Goal: Check status: Check status

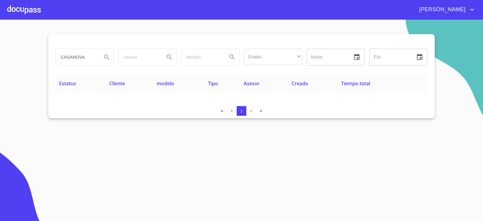
click at [88, 55] on input "CASANOVA" at bounding box center [76, 57] width 41 height 16
type input "construasva"
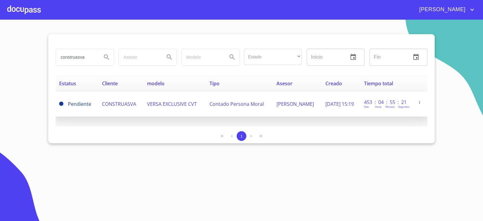
click at [130, 112] on td "CONSTRUASVA" at bounding box center [121, 104] width 45 height 25
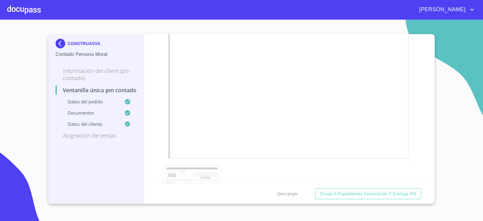
scroll to position [816, 0]
click at [57, 44] on img at bounding box center [62, 44] width 12 height 10
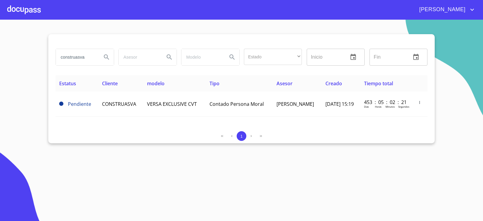
click at [94, 101] on td "Pendiente" at bounding box center [77, 104] width 43 height 25
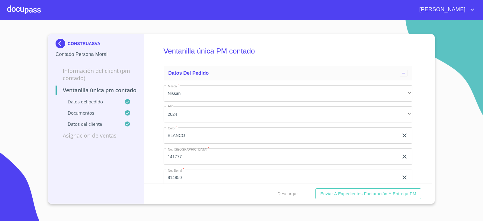
click at [146, 89] on div "Ventanilla única PM contado Datos del pedido Marca   * Nissan ​ Año 2024 ​ Colo…" at bounding box center [288, 108] width 288 height 149
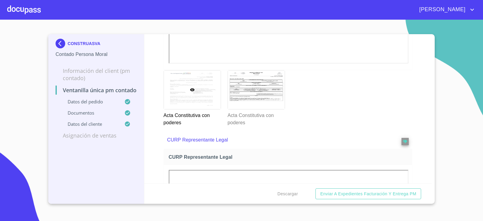
scroll to position [1178, 0]
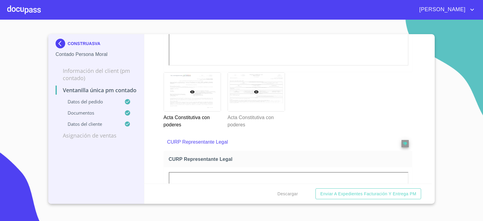
click at [242, 101] on div at bounding box center [256, 92] width 57 height 39
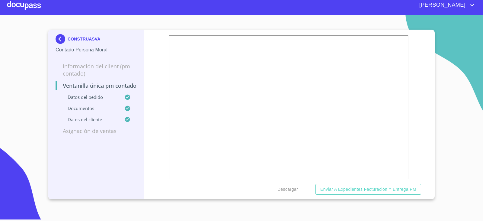
scroll to position [1190, 0]
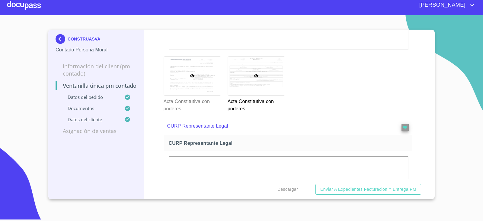
click at [192, 90] on div at bounding box center [192, 76] width 57 height 39
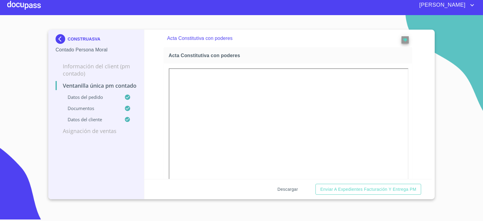
click at [288, 186] on span "Descargar" at bounding box center [288, 190] width 21 height 8
click at [60, 35] on img at bounding box center [62, 39] width 12 height 10
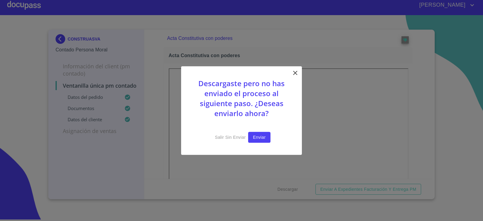
click at [255, 137] on span "Enviar" at bounding box center [259, 138] width 13 height 8
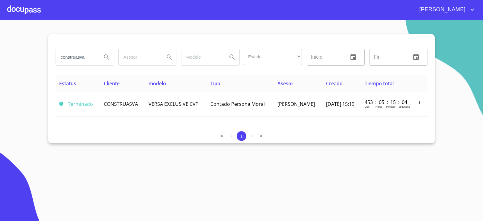
click at [92, 60] on input "construasva" at bounding box center [76, 57] width 41 height 16
type input "[PERSON_NAME]"
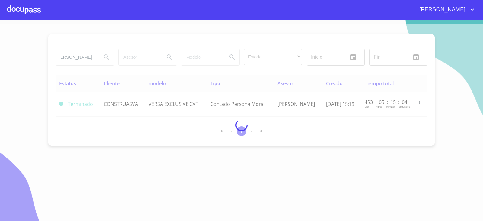
scroll to position [0, 0]
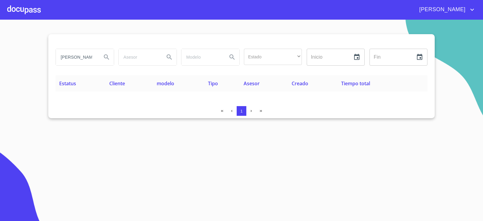
click at [80, 113] on div "1" at bounding box center [242, 111] width 372 height 10
click at [64, 60] on input "[PERSON_NAME]" at bounding box center [76, 57] width 41 height 16
type input "L"
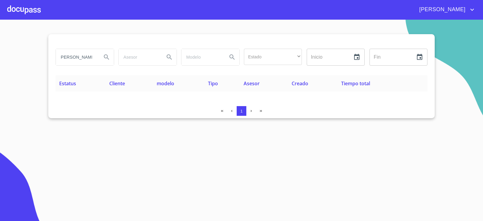
scroll to position [0, 4]
type input "[PERSON_NAME]"
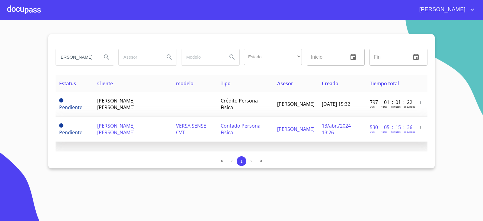
click at [133, 130] on td "[PERSON_NAME] [PERSON_NAME]" at bounding box center [133, 129] width 79 height 25
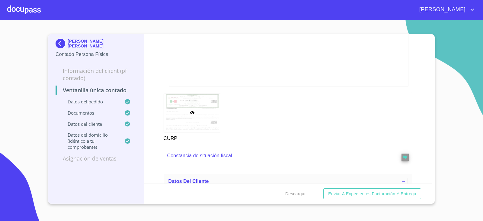
scroll to position [635, 0]
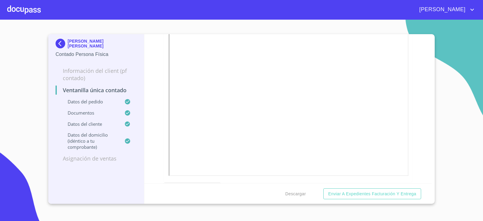
click at [63, 39] on img at bounding box center [62, 44] width 12 height 10
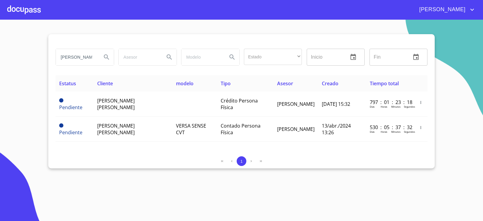
click at [90, 54] on input "[PERSON_NAME]" at bounding box center [76, 57] width 41 height 16
type input "L"
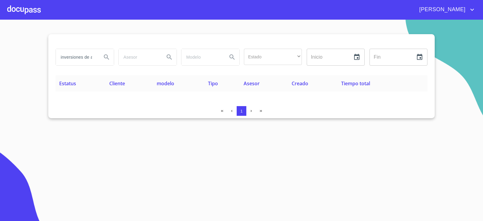
click at [69, 140] on section "inversiones de aereopuerto Estado ​ ​ Inicio ​ Fin ​ Estatus Cliente modelo Tip…" at bounding box center [241, 120] width 483 height 201
drag, startPoint x: 76, startPoint y: 58, endPoint x: 137, endPoint y: 65, distance: 62.1
click at [137, 65] on div "inversiones de aereopuerto Estado ​ ​ Inicio ​ Fin ​" at bounding box center [241, 57] width 377 height 22
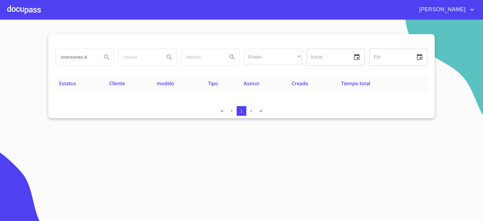
type input "inversiones d"
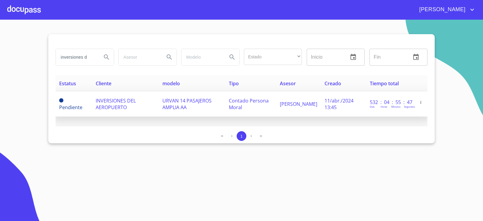
click at [93, 111] on td "INVERSIONES DEL AEROPUERTO" at bounding box center [125, 104] width 67 height 25
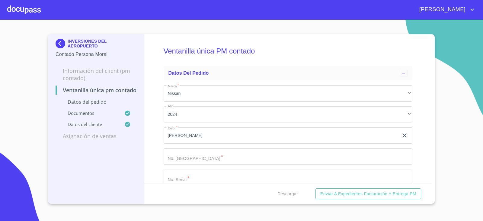
click at [102, 166] on div "INVERSIONES DEL AEROPUERTO Contado Persona Moral Información del Client (PM con…" at bounding box center [96, 119] width 96 height 170
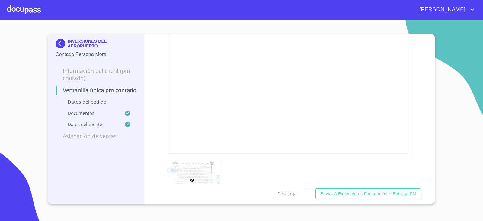
scroll to position [1023, 0]
click at [57, 45] on img at bounding box center [62, 44] width 12 height 10
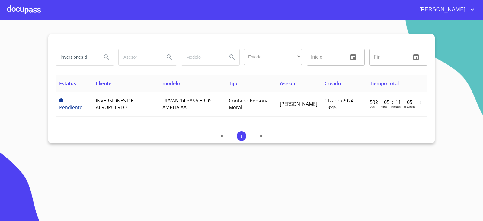
click at [80, 123] on div "Estatus Cliente modelo Tipo Asesor Creado Tiempo total Pendiente INVERSIONES DE…" at bounding box center [242, 100] width 372 height 51
click at [94, 60] on input "inversiones d" at bounding box center [76, 57] width 41 height 16
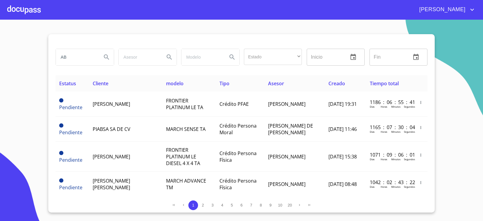
type input "A"
type input "LEASING DE [GEOGRAPHIC_DATA]"
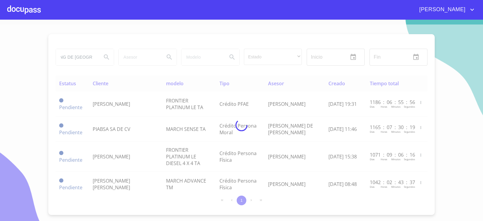
scroll to position [0, 0]
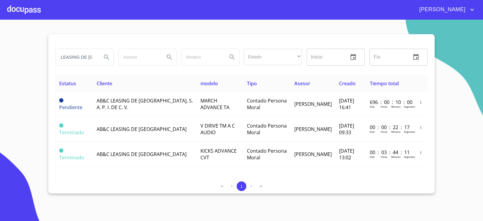
drag, startPoint x: 29, startPoint y: 179, endPoint x: 37, endPoint y: 178, distance: 7.9
click at [29, 179] on section "LEASING DE MEXICO Estado ​ ​ Inicio ​ Fin ​ Estatus Cliente modelo Tipo Asesor …" at bounding box center [241, 120] width 483 height 201
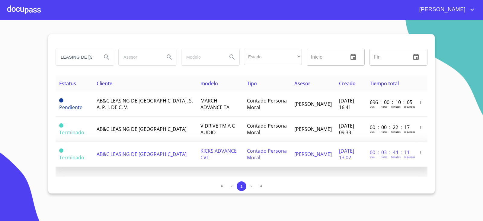
click at [166, 159] on td "AB&C LEASING DE [GEOGRAPHIC_DATA]" at bounding box center [145, 154] width 104 height 25
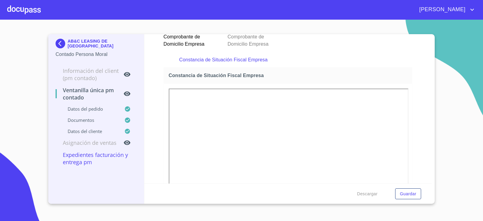
scroll to position [715, 0]
